Goal: Information Seeking & Learning: Understand process/instructions

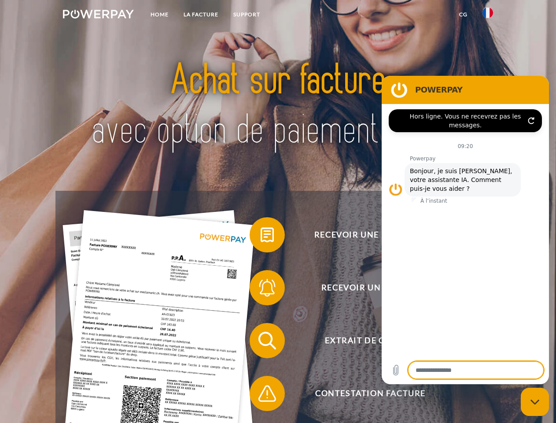
click at [98, 15] on img at bounding box center [98, 14] width 71 height 9
click at [488, 15] on img at bounding box center [487, 12] width 11 height 11
click at [463, 15] on link "CG" at bounding box center [463, 15] width 23 height 16
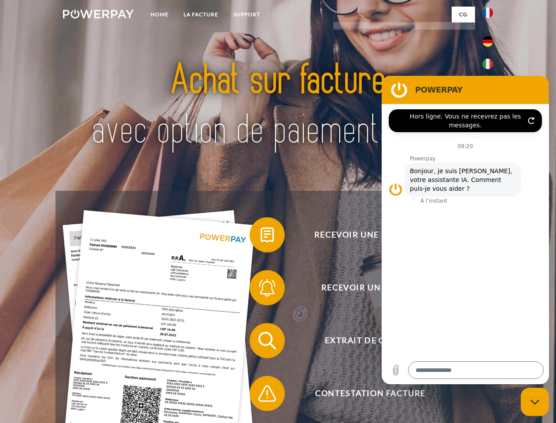
click at [261, 236] on span at bounding box center [254, 235] width 44 height 44
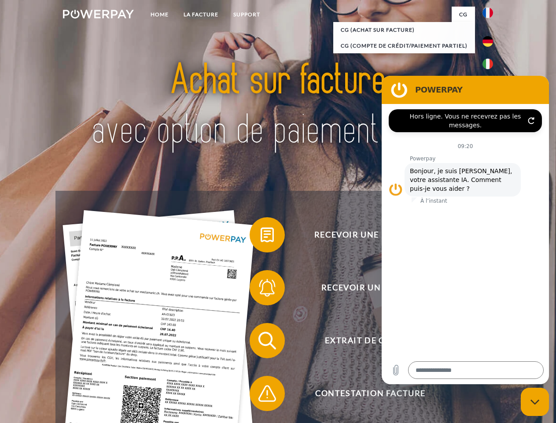
click at [261, 289] on span at bounding box center [254, 287] width 44 height 44
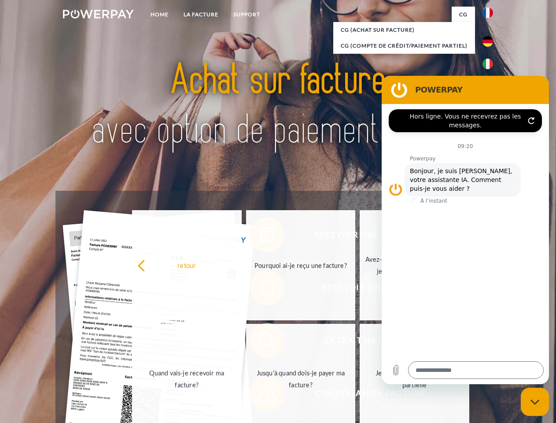
click at [261, 342] on link "Jusqu'à quand dois-je payer ma facture?" at bounding box center [301, 378] width 110 height 110
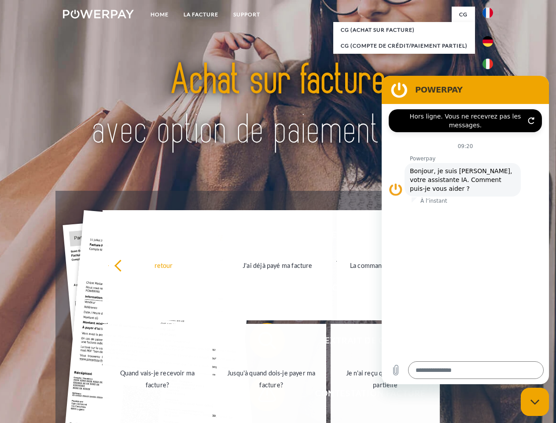
click at [261, 395] on span at bounding box center [254, 393] width 44 height 44
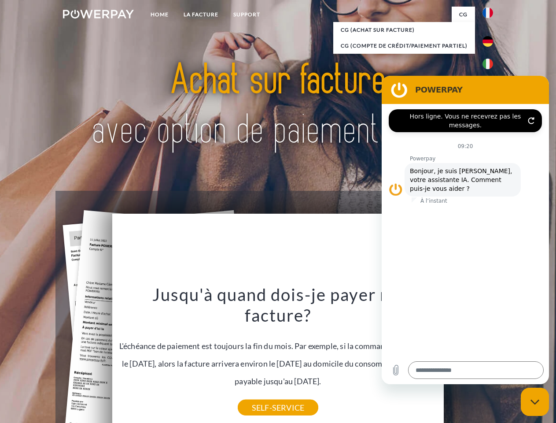
click at [535, 401] on icon "Fermer la fenêtre de messagerie" at bounding box center [534, 402] width 9 height 6
type textarea "*"
